Goal: Obtain resource: Download file/media

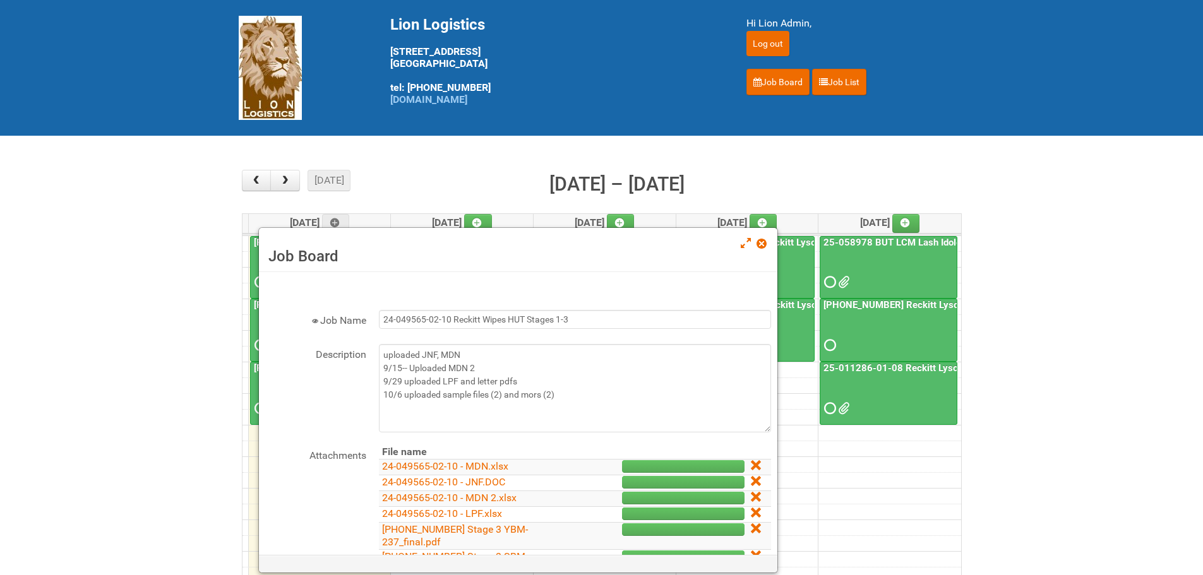
scroll to position [237, 0]
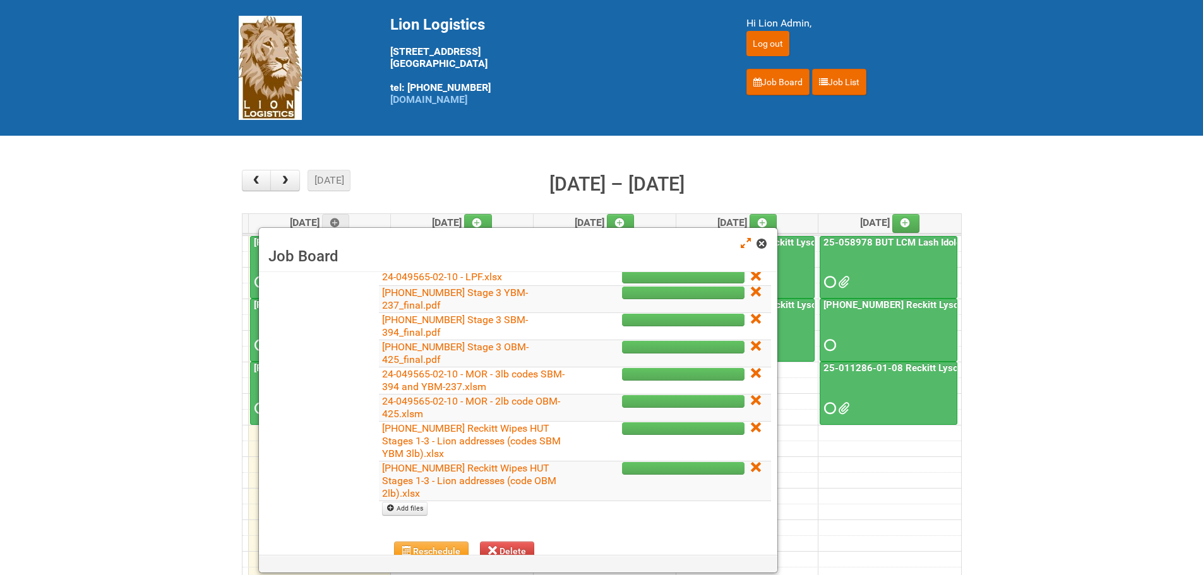
click at [760, 242] on span at bounding box center [760, 243] width 9 height 9
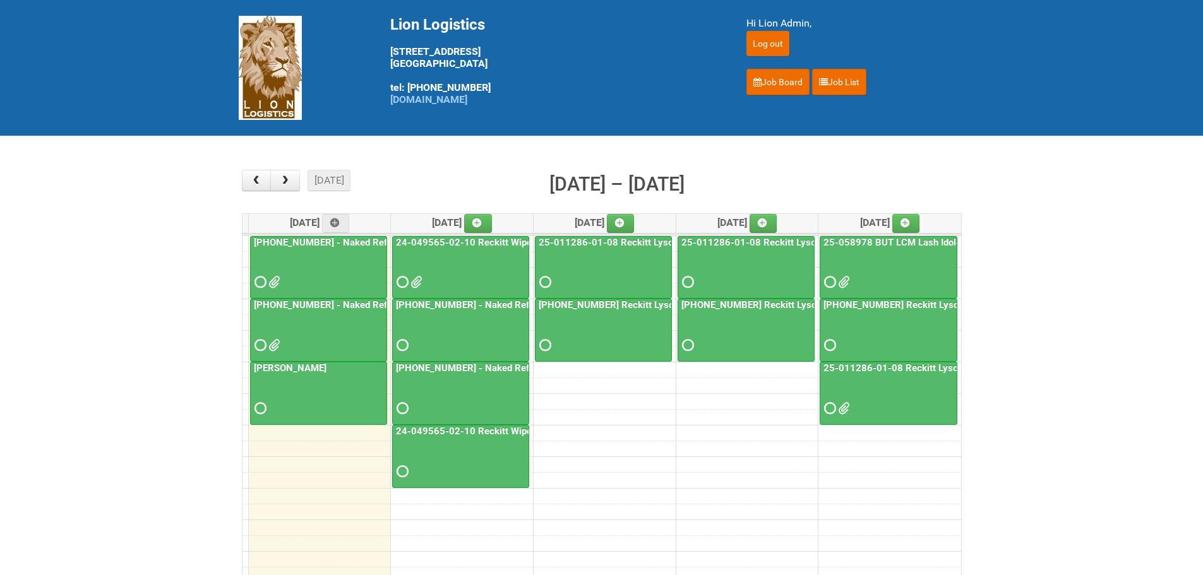
click at [423, 282] on div at bounding box center [460, 271] width 134 height 41
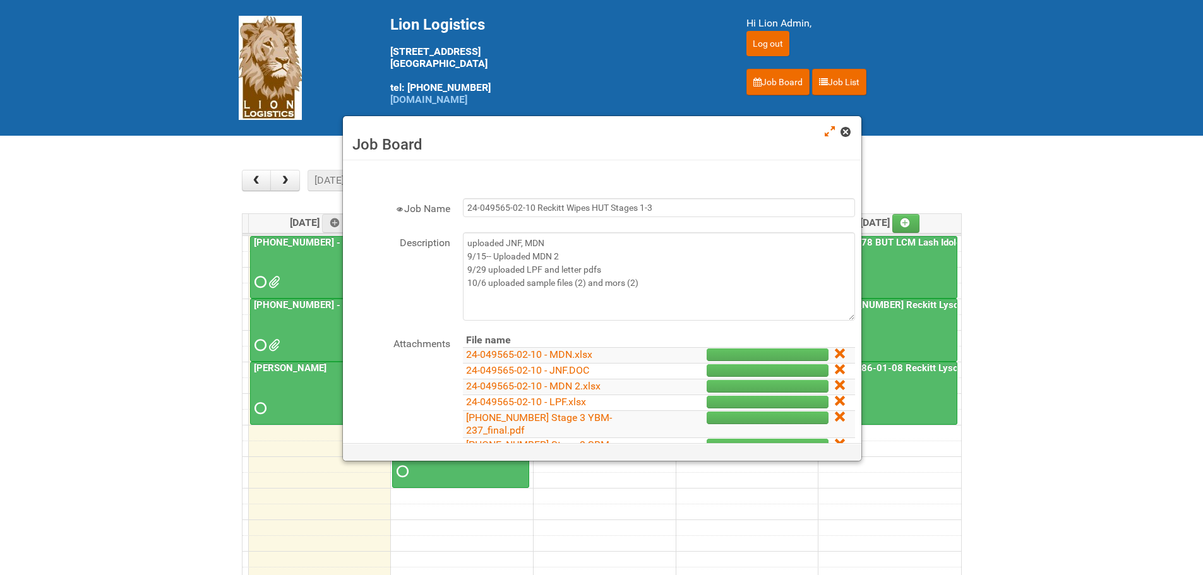
click at [842, 135] on span at bounding box center [844, 132] width 9 height 9
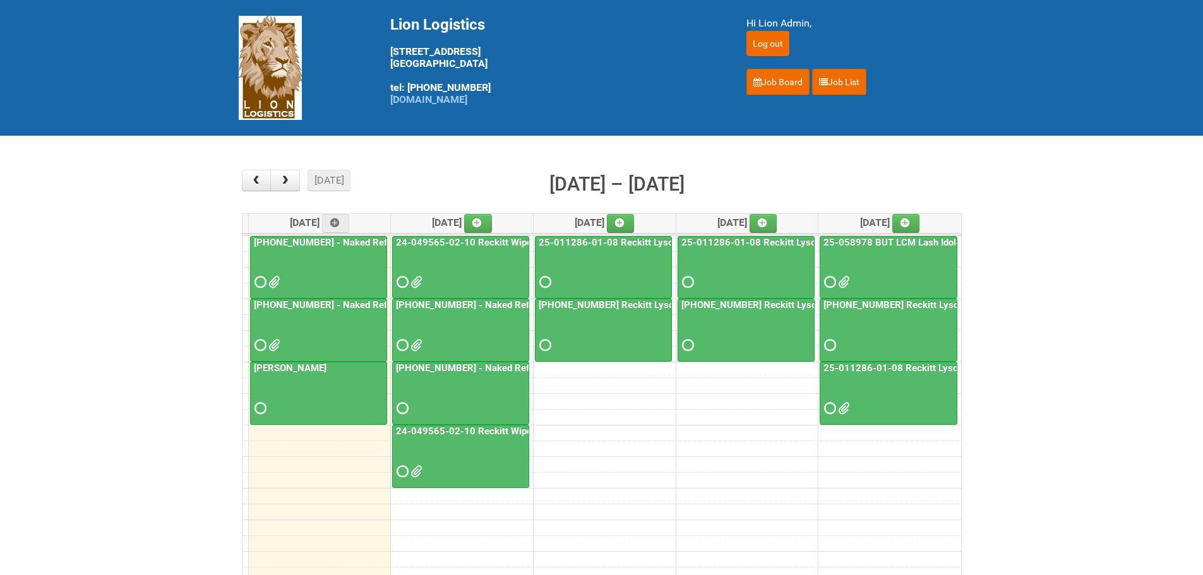
click at [426, 348] on div at bounding box center [460, 334] width 134 height 41
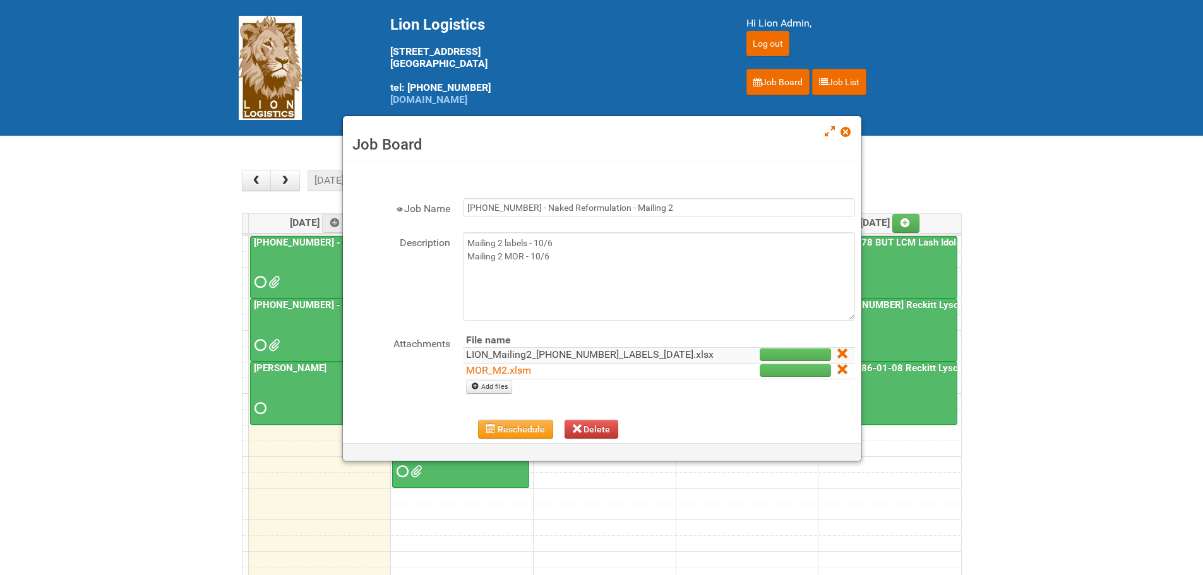
click at [540, 359] on link "LION_Mailing2_25-055556-01_LABELS_06Oct25.xlsx" at bounding box center [590, 355] width 248 height 12
click at [555, 361] on link "LION_Mailing2_25-055556-01_LABELS_06Oct25.xlsx" at bounding box center [590, 355] width 248 height 12
click at [847, 126] on link at bounding box center [845, 133] width 11 height 15
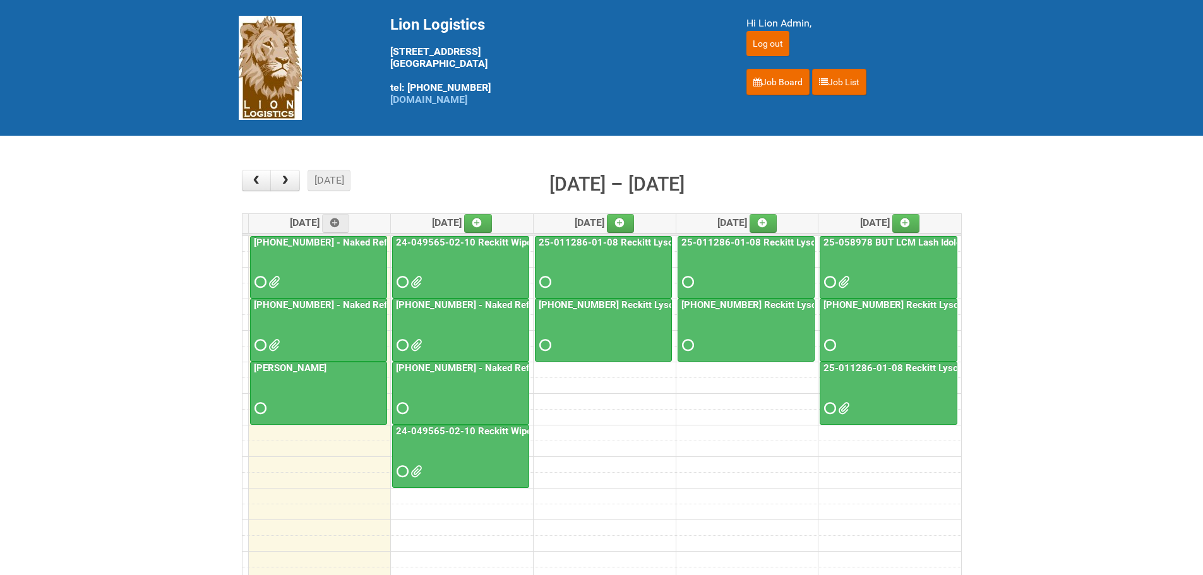
click at [492, 314] on div at bounding box center [460, 334] width 134 height 41
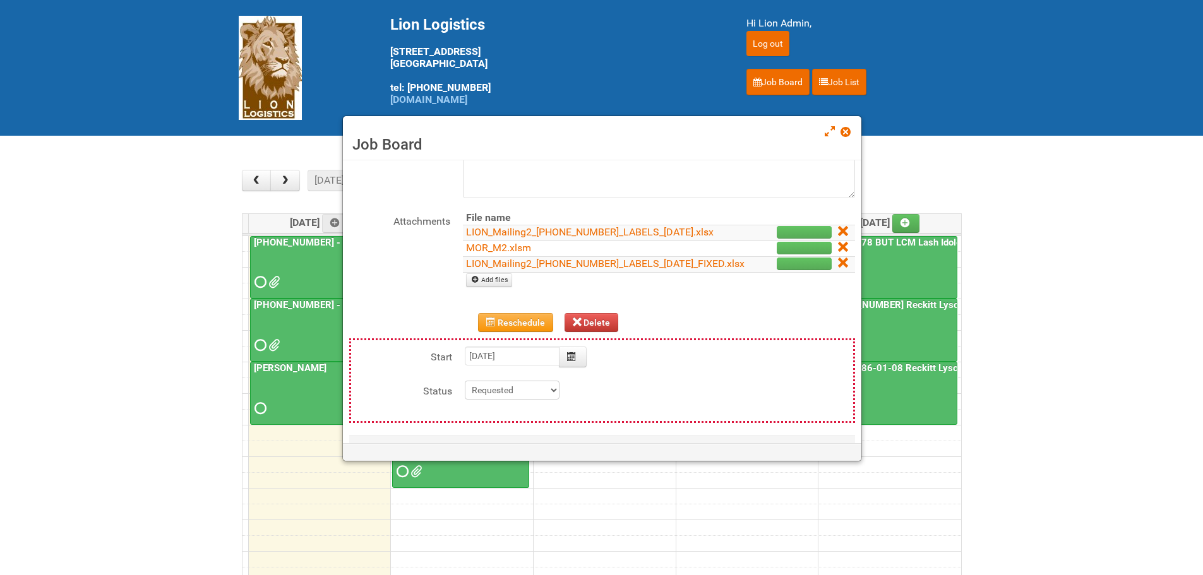
scroll to position [142, 0]
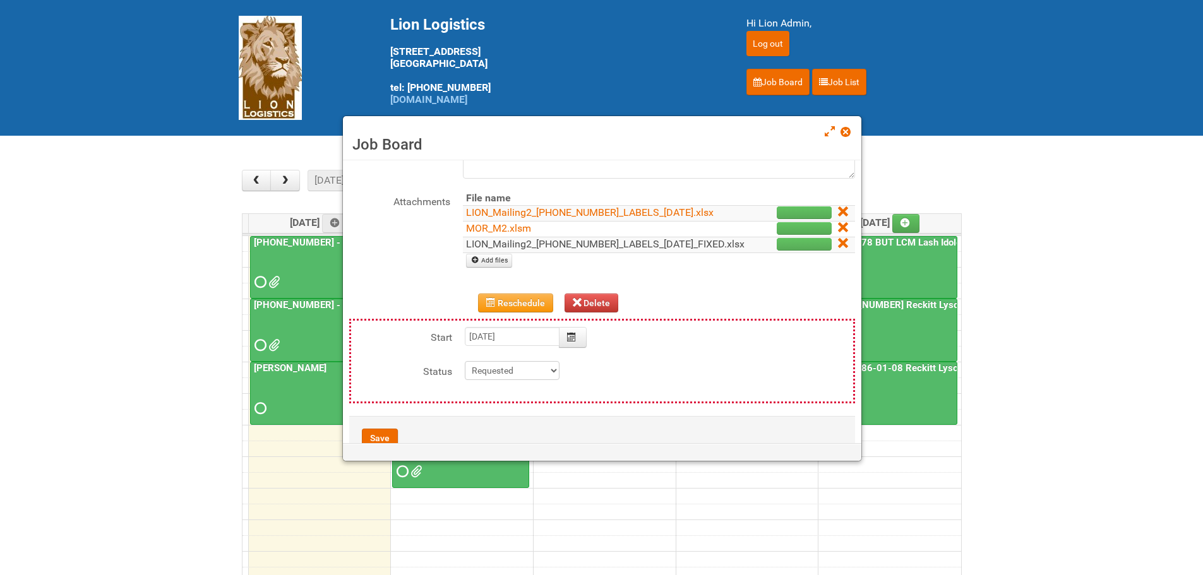
click at [556, 250] on link "LION_Mailing2_25-055556-01_LABELS_06Oct25_FIXED.xlsx" at bounding box center [605, 244] width 278 height 12
click at [849, 135] on span at bounding box center [844, 132] width 9 height 9
